Goal: Navigation & Orientation: Find specific page/section

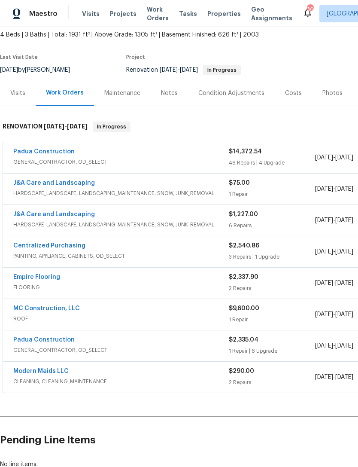
scroll to position [53, 0]
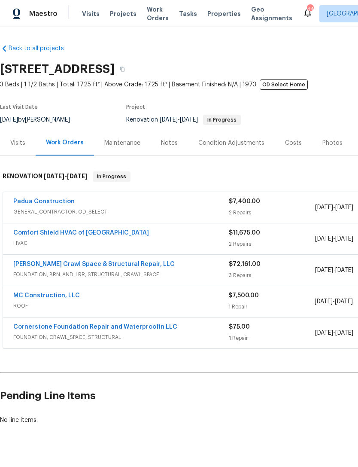
click at [56, 235] on link "Comfort Shield HVAC of [GEOGRAPHIC_DATA]" at bounding box center [81, 233] width 136 height 6
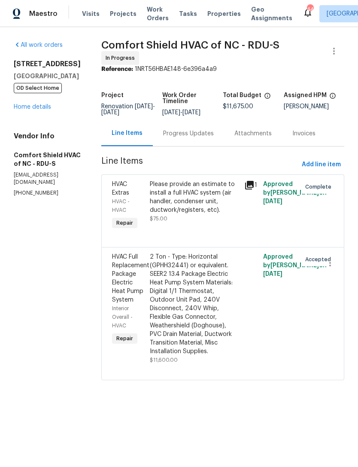
click at [205, 137] on div "Progress Updates" at bounding box center [188, 133] width 51 height 9
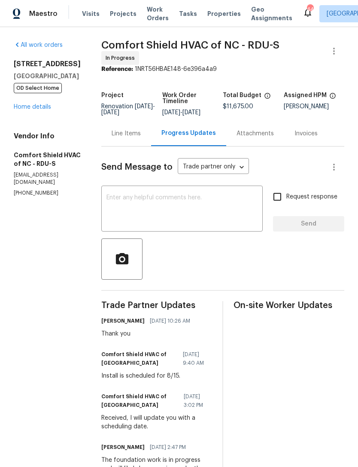
click at [34, 107] on link "Home details" at bounding box center [32, 107] width 37 height 6
